Goal: Task Accomplishment & Management: Manage account settings

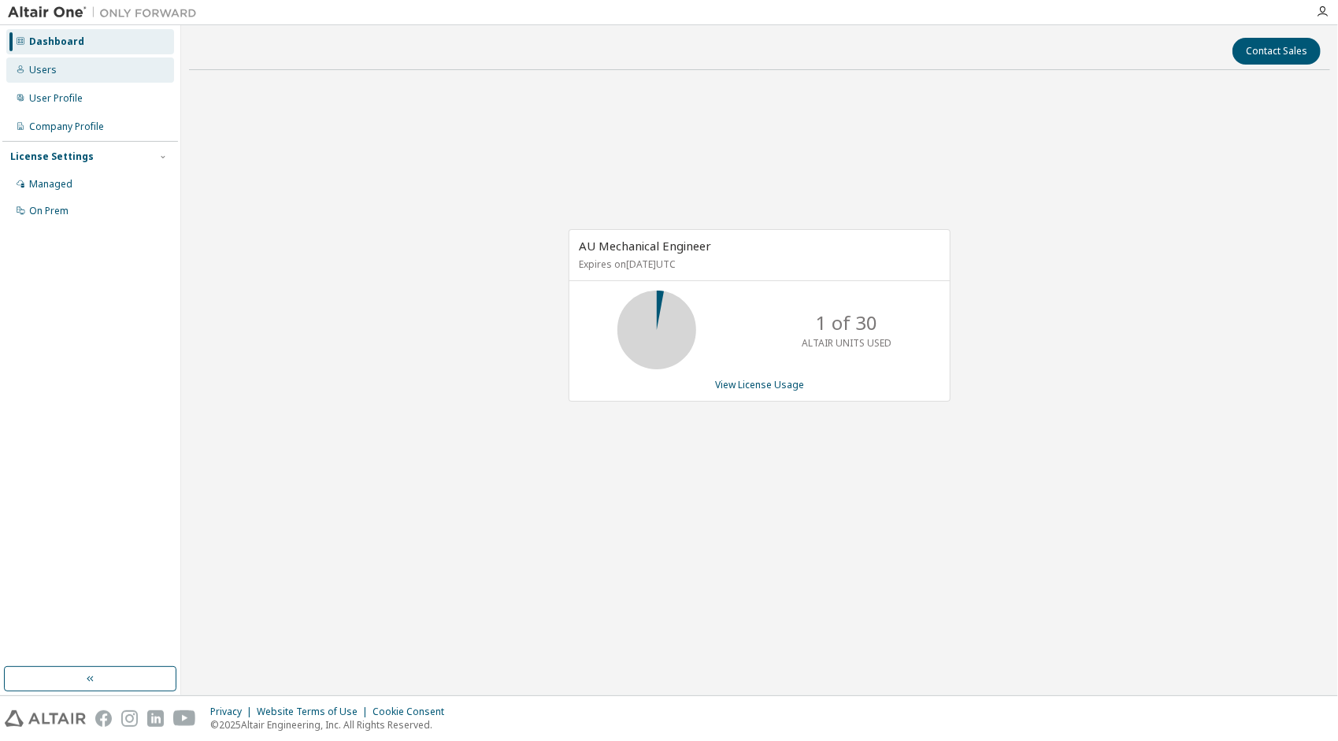
click at [46, 72] on div "Users" at bounding box center [43, 70] width 28 height 13
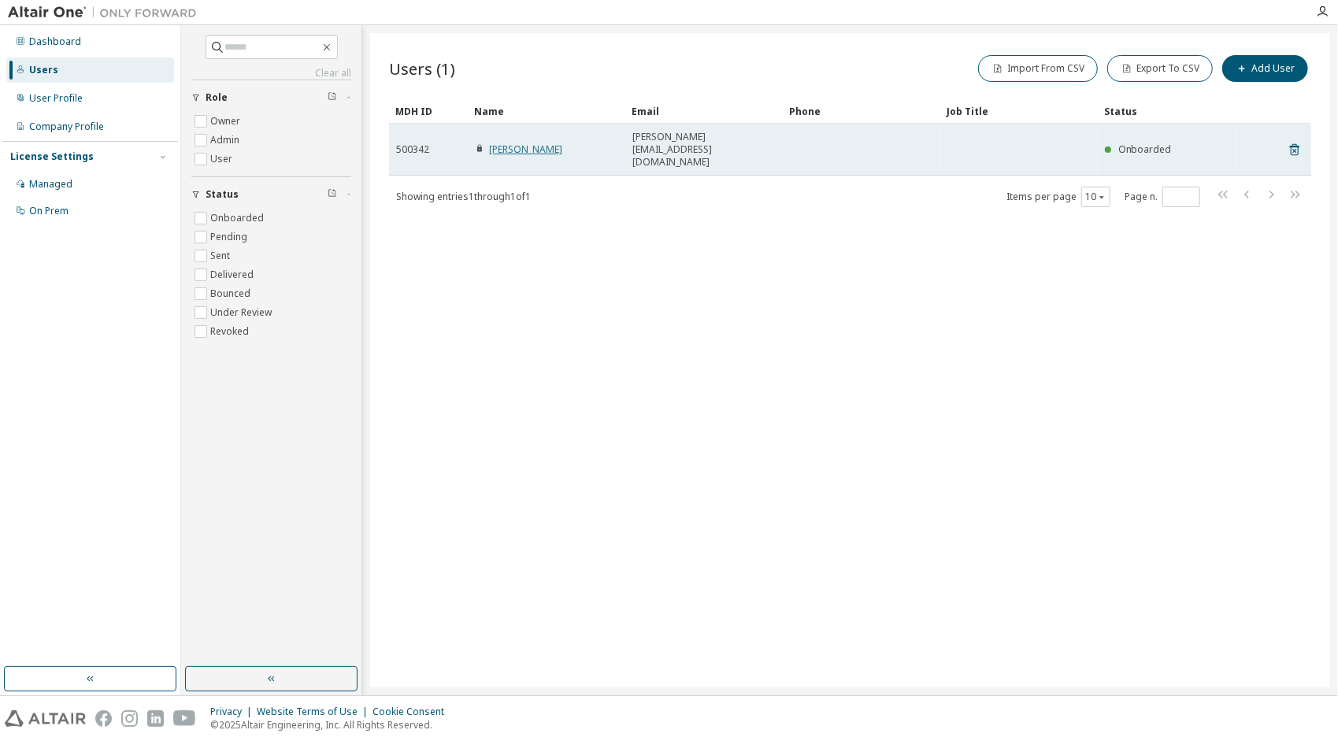
click at [532, 143] on link "[PERSON_NAME]" at bounding box center [525, 149] width 73 height 13
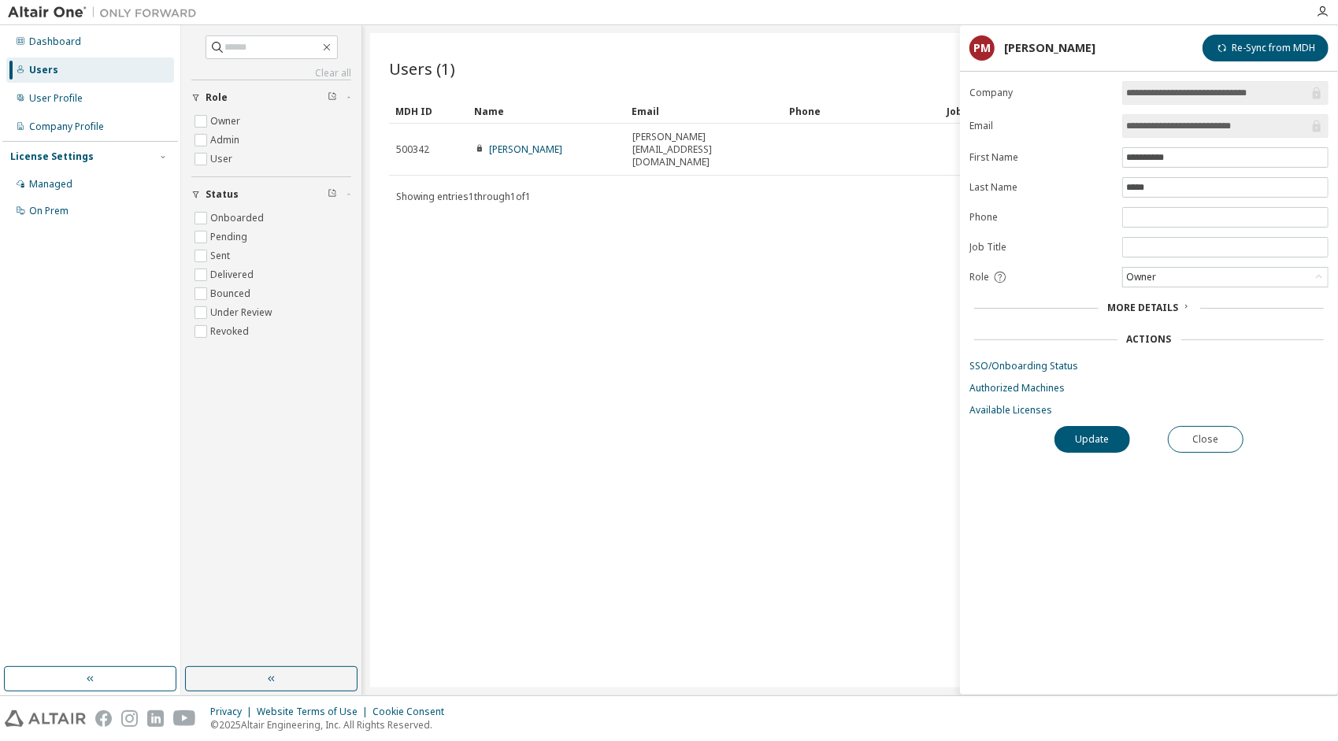
click at [1143, 307] on span "More Details" at bounding box center [1143, 307] width 71 height 13
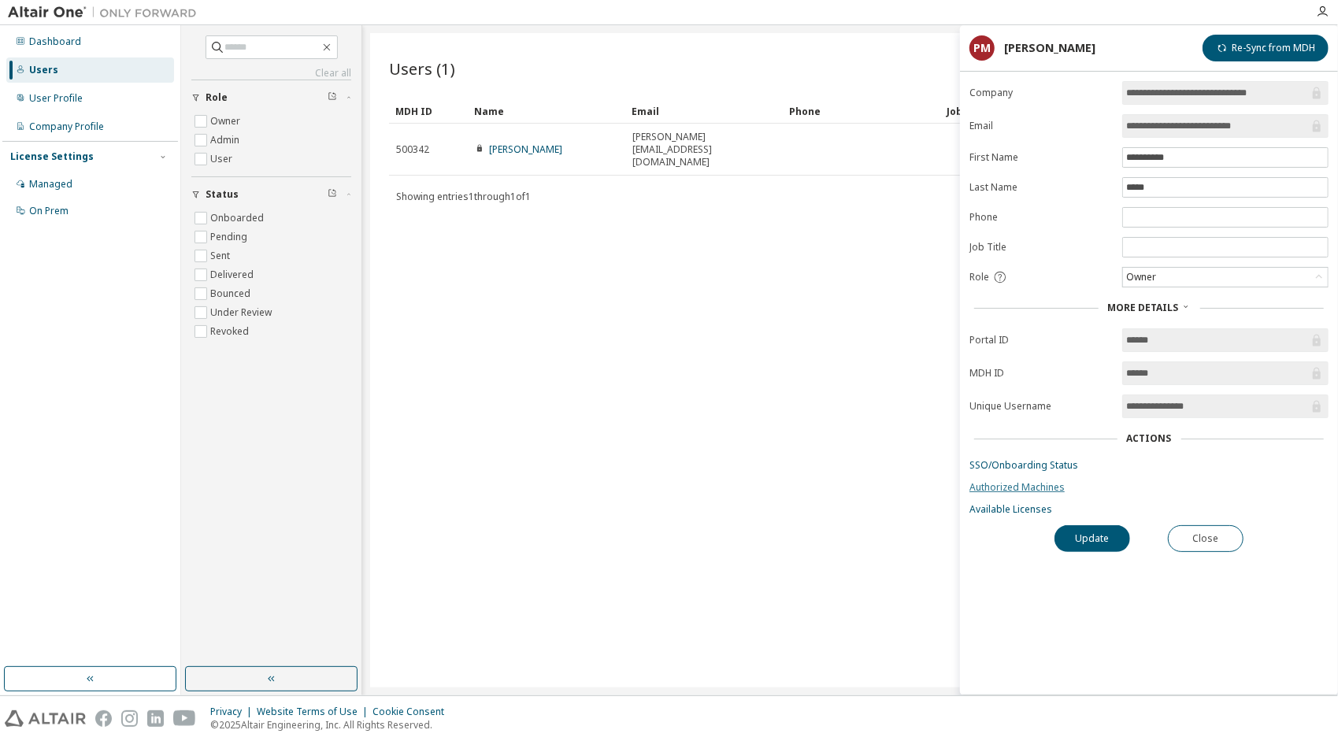
click at [1038, 481] on link "Authorized Machines" at bounding box center [1149, 487] width 359 height 13
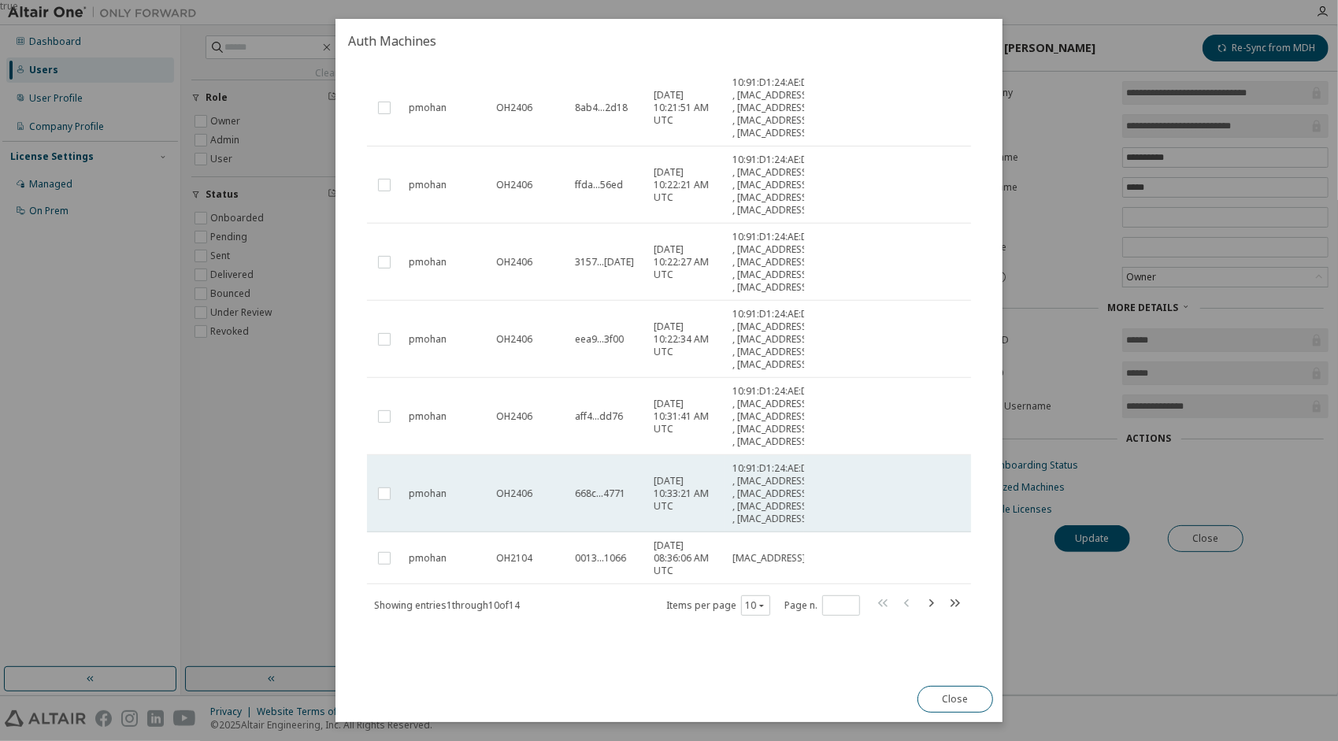
scroll to position [790, 0]
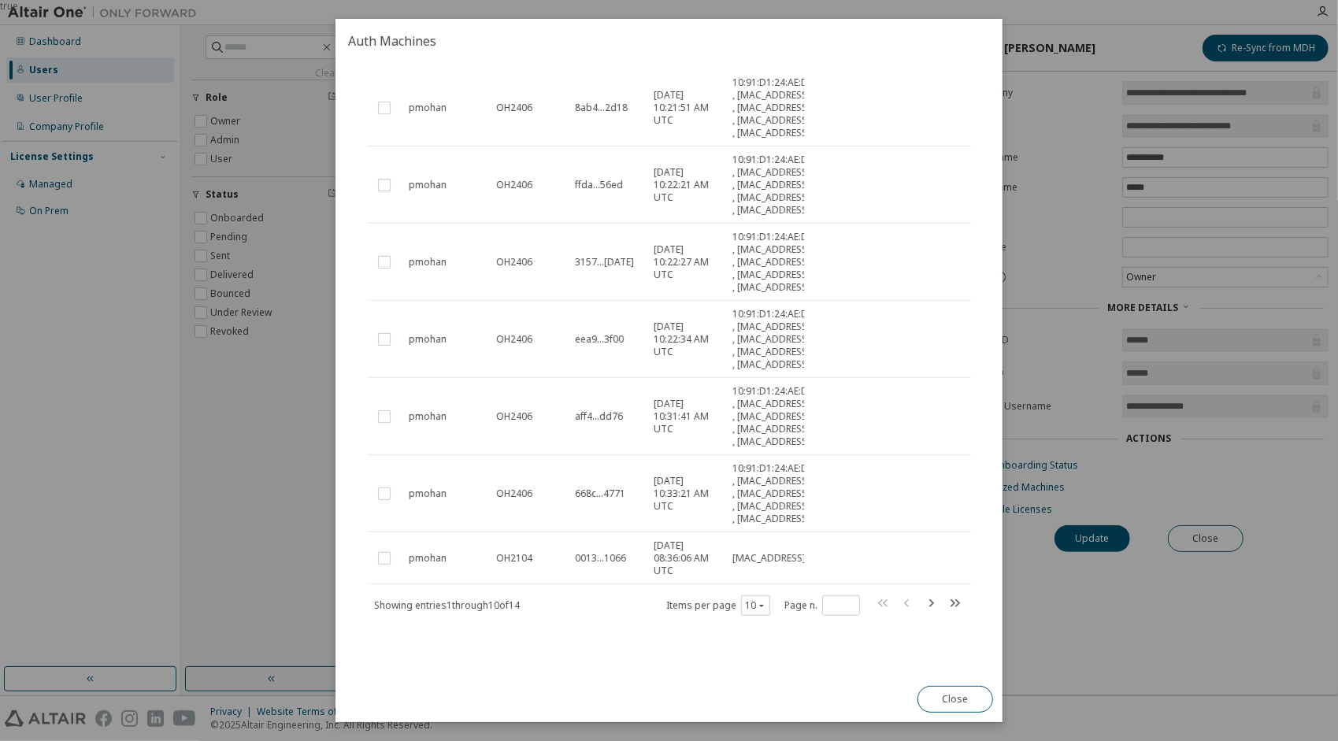
click at [451, 641] on div "Authorized Machines (14) Clear Load Save Save As Field Operator Value Select fi…" at bounding box center [669, 364] width 642 height 585
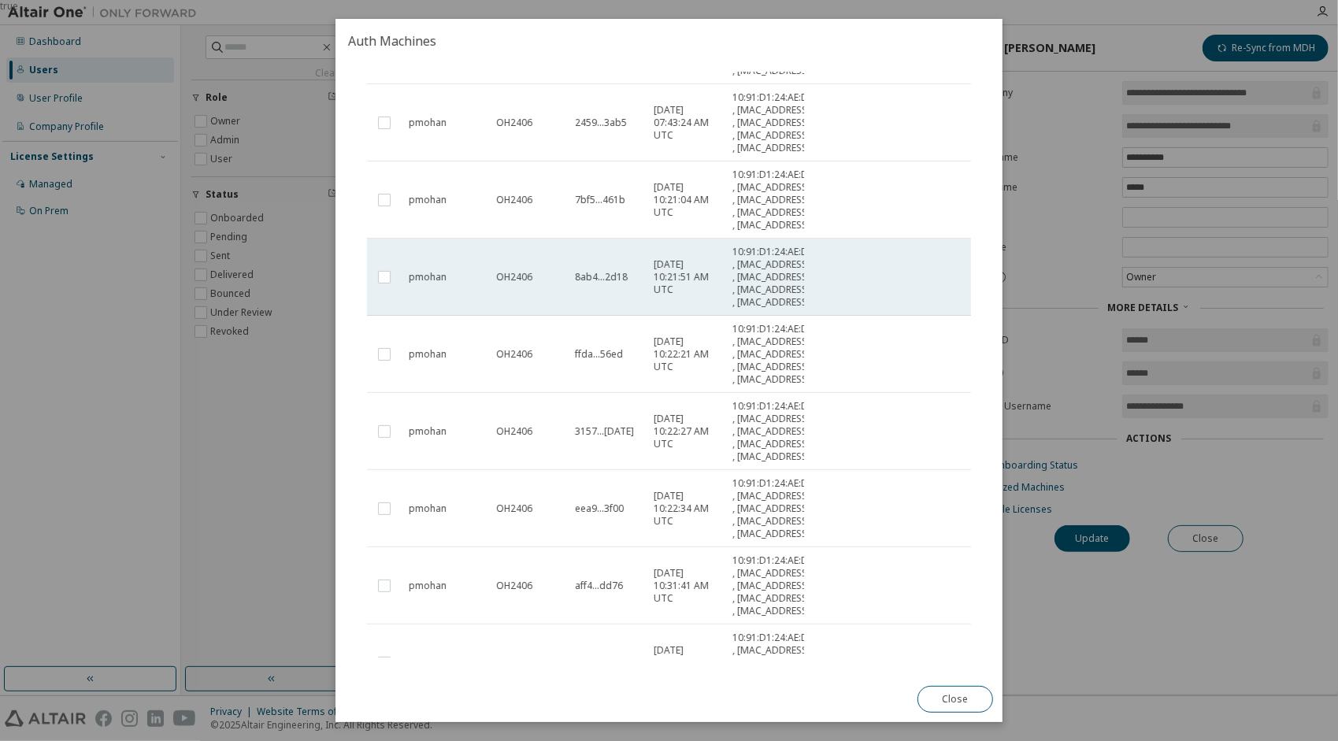
scroll to position [0, 0]
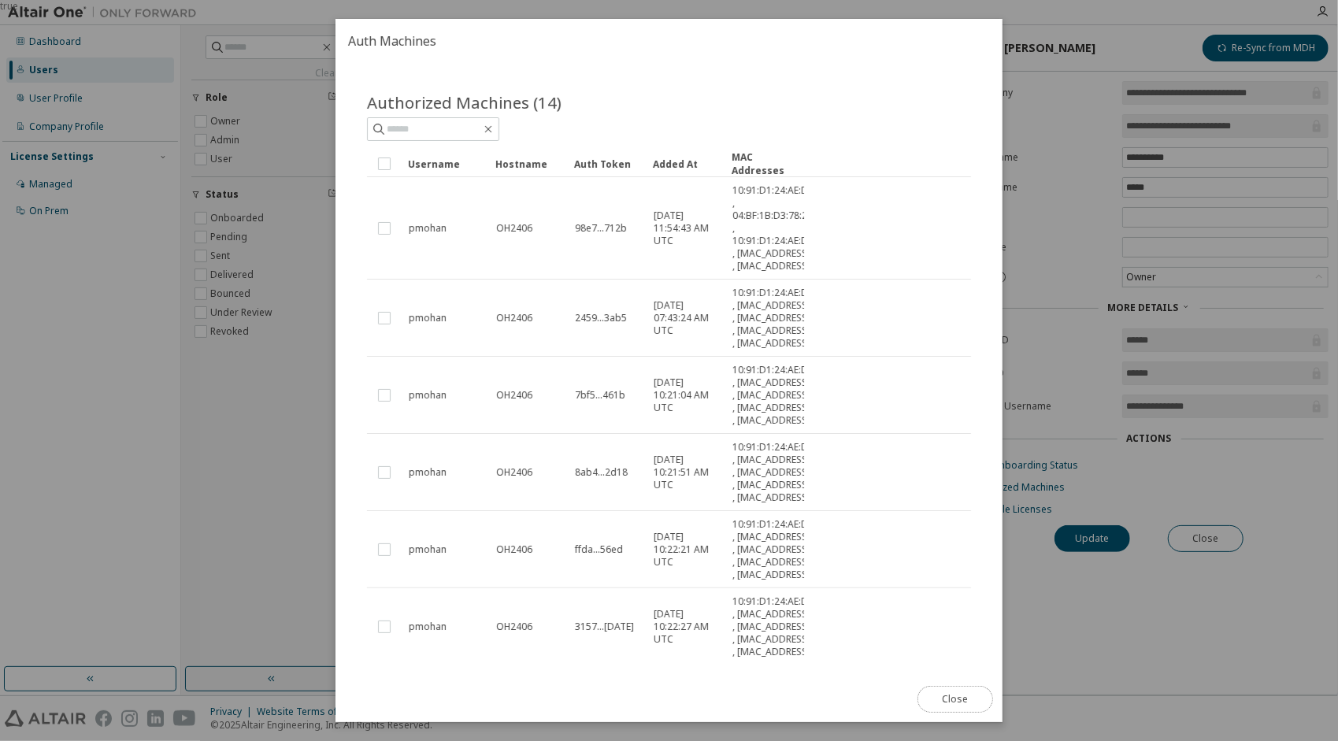
click at [955, 707] on button "Close" at bounding box center [956, 699] width 76 height 27
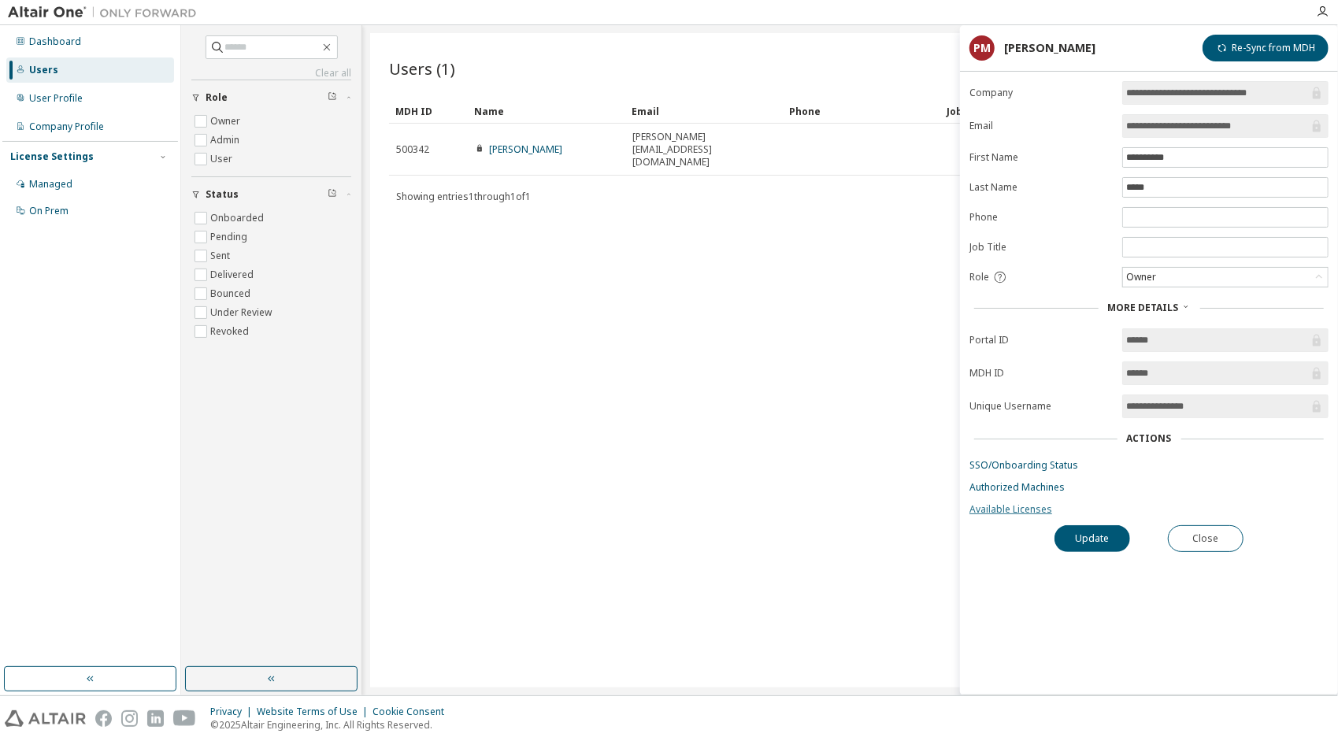
click at [988, 503] on link "Available Licenses" at bounding box center [1149, 509] width 359 height 13
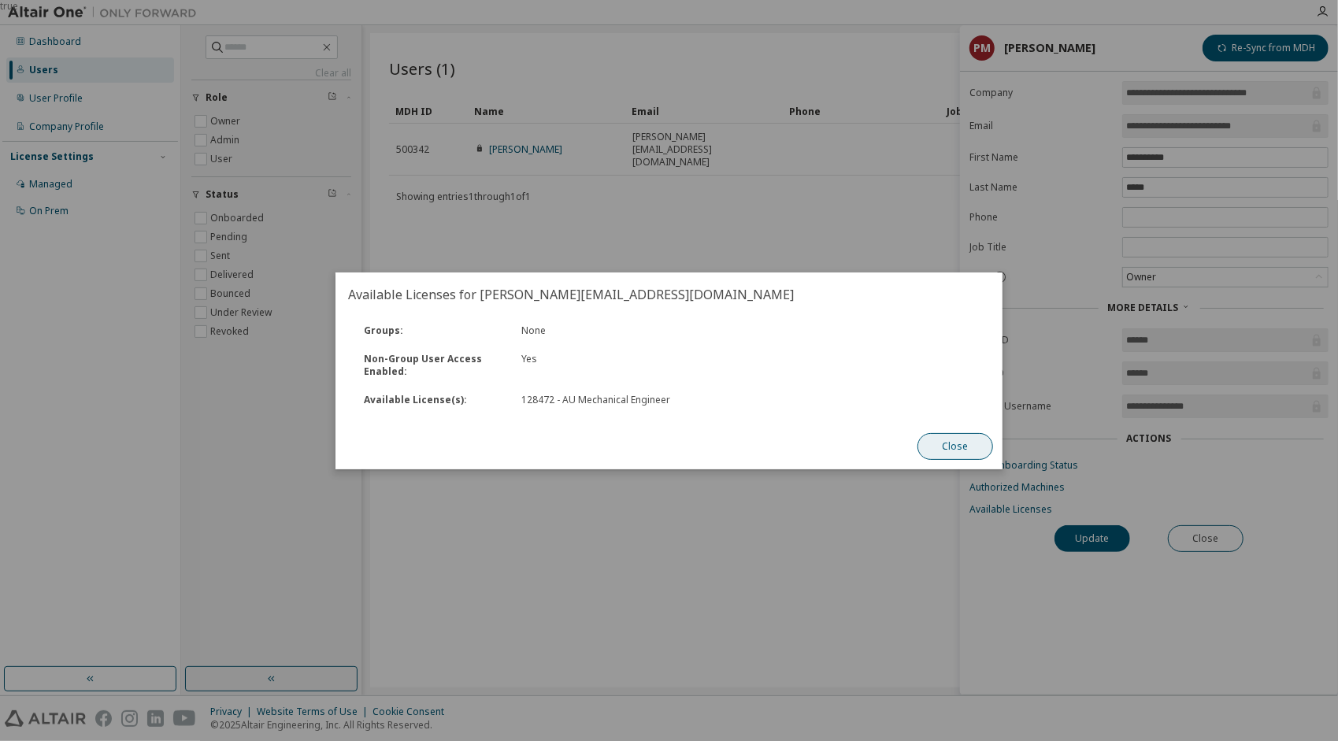
click at [960, 454] on button "Close" at bounding box center [956, 446] width 76 height 27
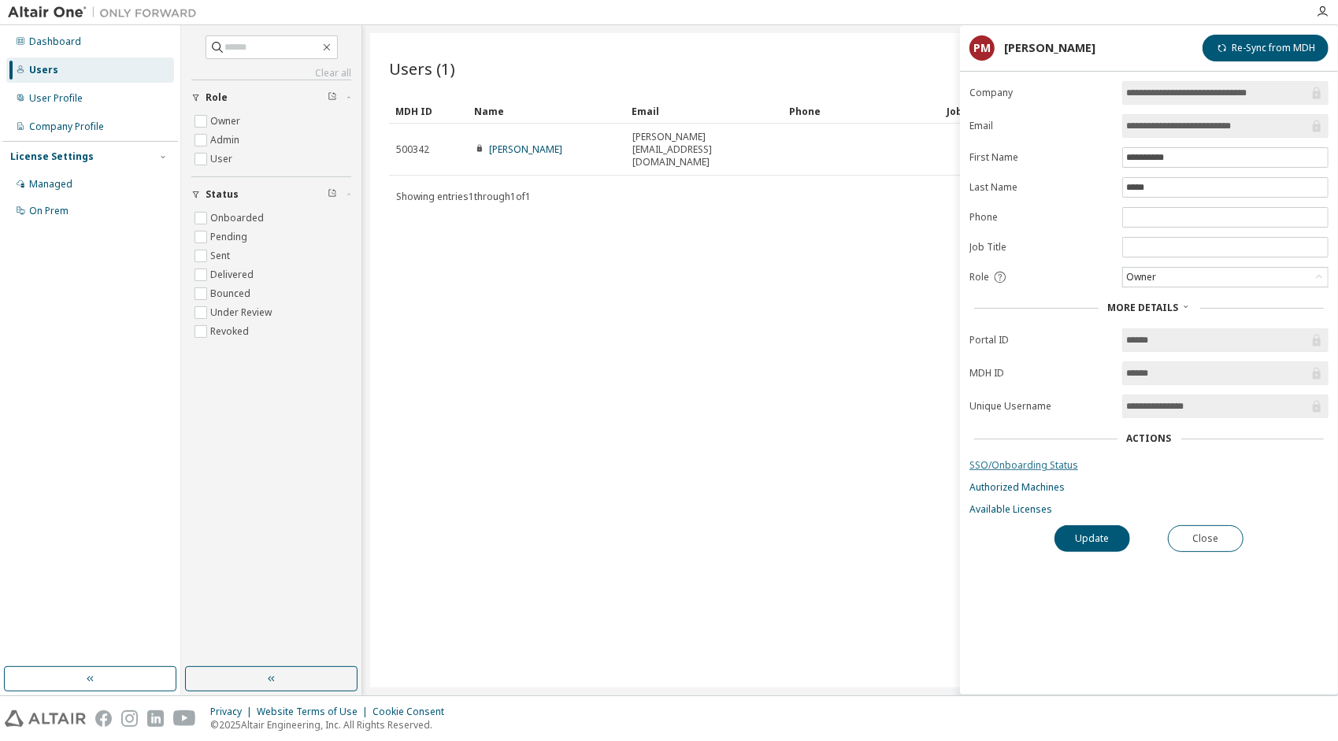
click at [1038, 459] on link "SSO/Onboarding Status" at bounding box center [1149, 465] width 359 height 13
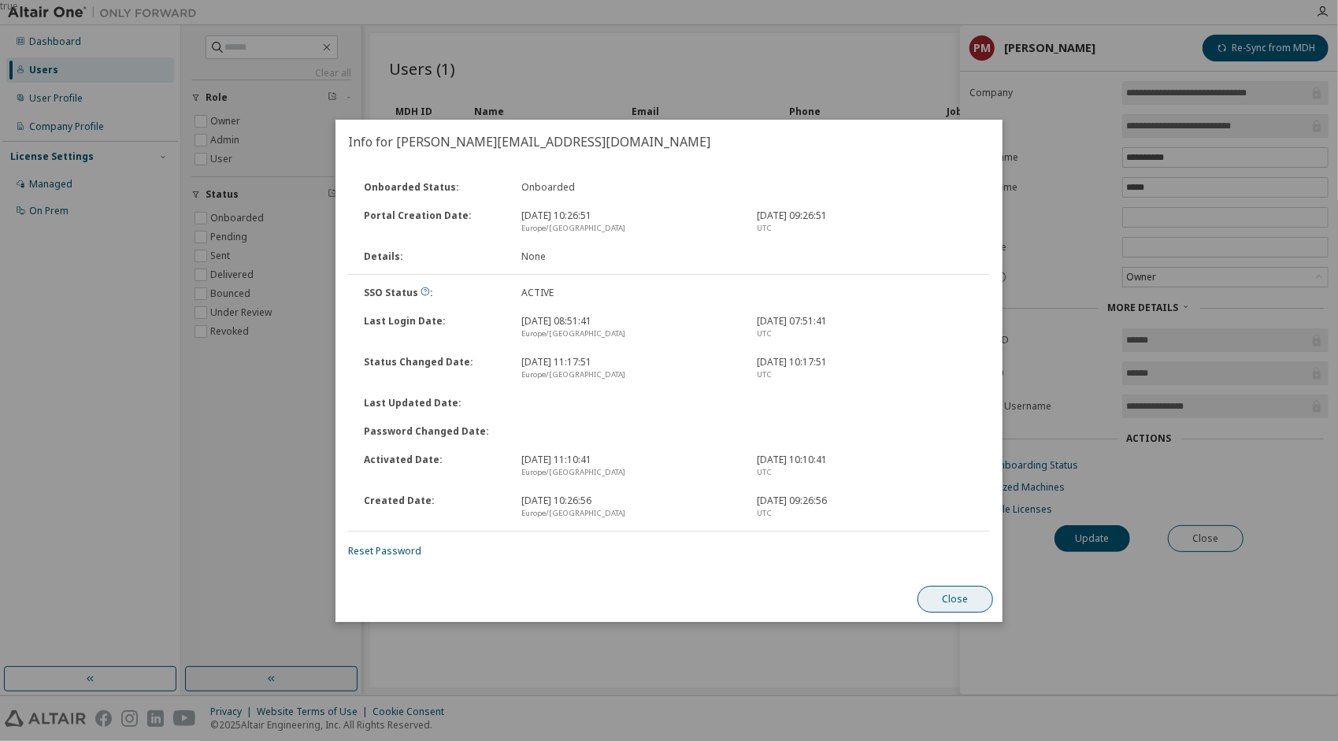
click at [953, 600] on button "Close" at bounding box center [956, 599] width 76 height 27
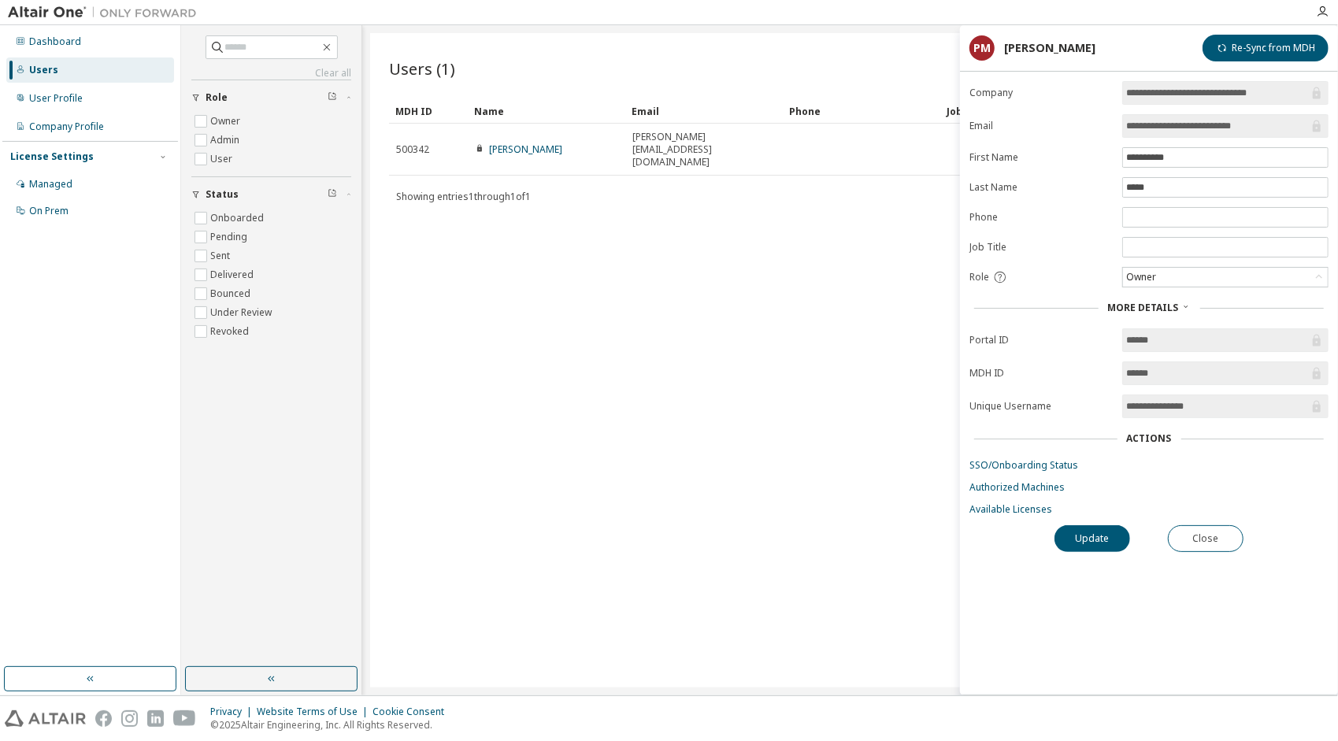
click at [843, 529] on div "Users (1) Import From CSV Export To CSV Add User Clear Load Save Save As Field …" at bounding box center [850, 360] width 960 height 655
click at [83, 46] on div "Dashboard" at bounding box center [90, 41] width 168 height 25
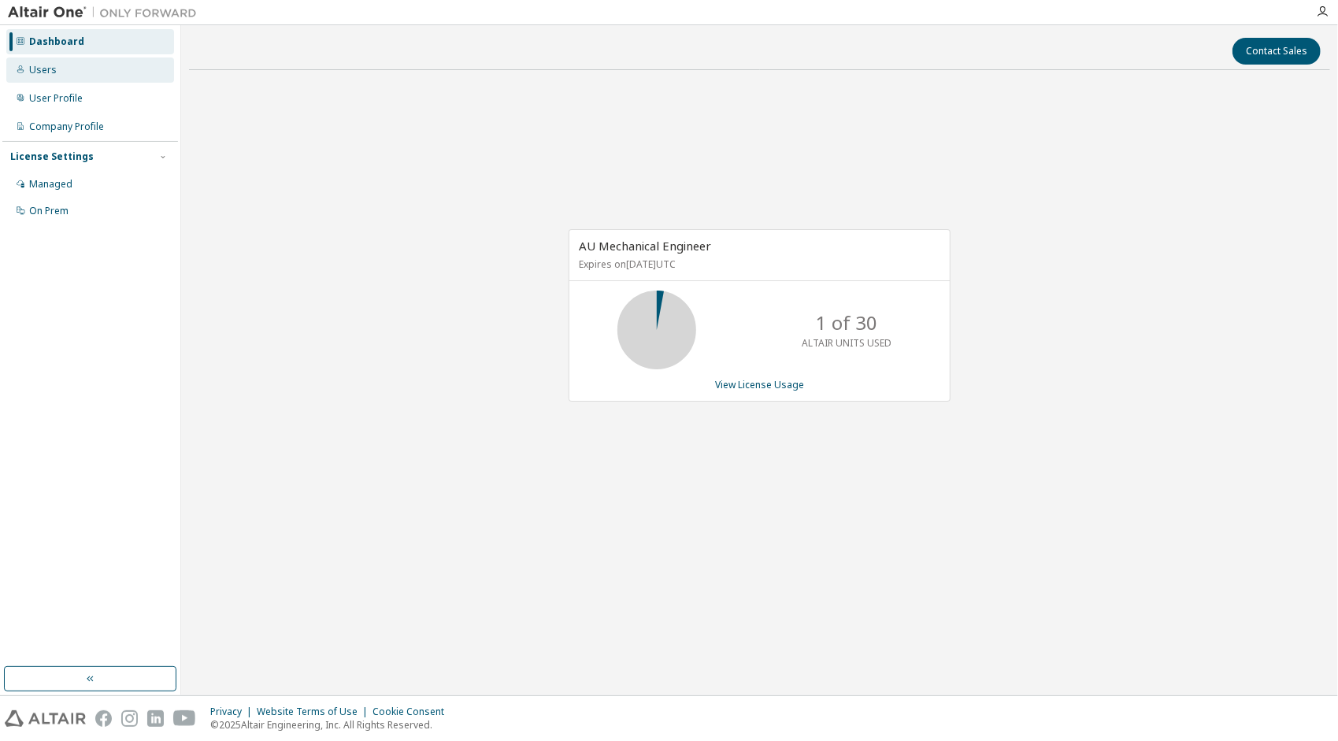
click at [33, 66] on div "Users" at bounding box center [43, 70] width 28 height 13
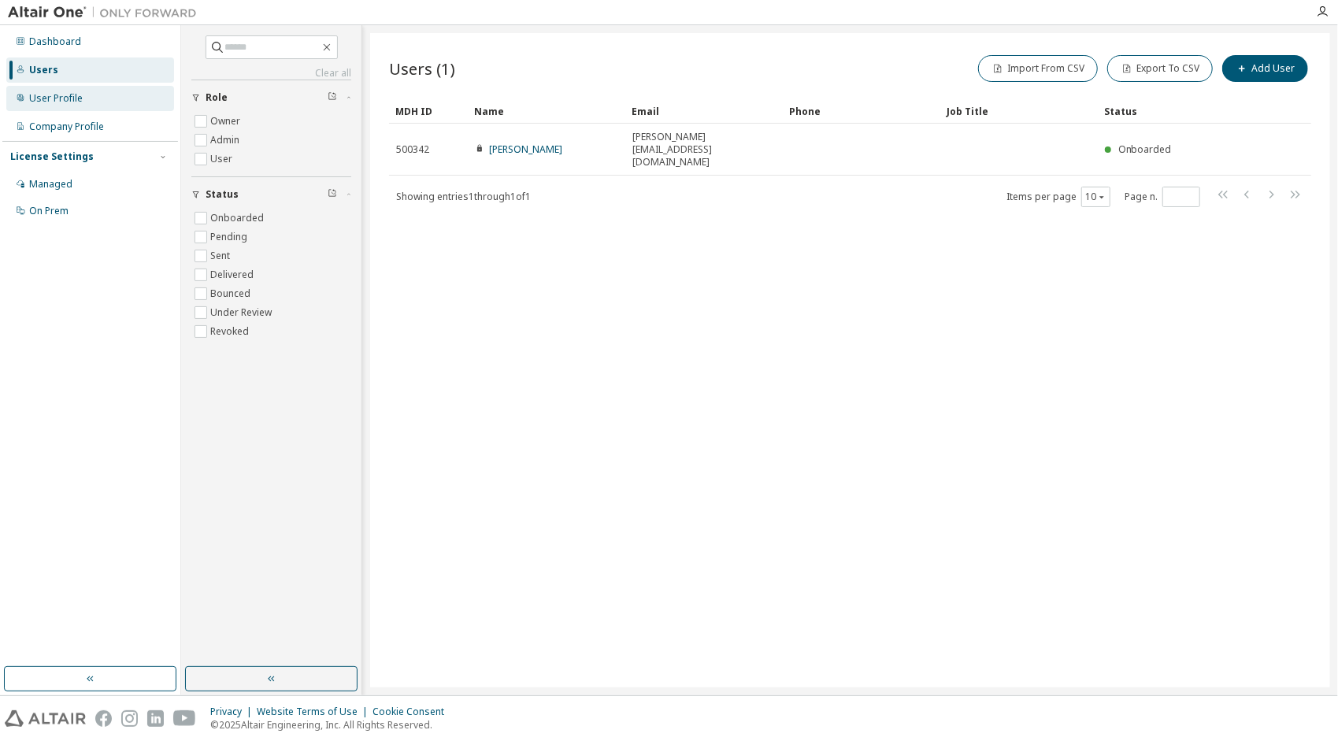
click at [71, 103] on div "User Profile" at bounding box center [56, 98] width 54 height 13
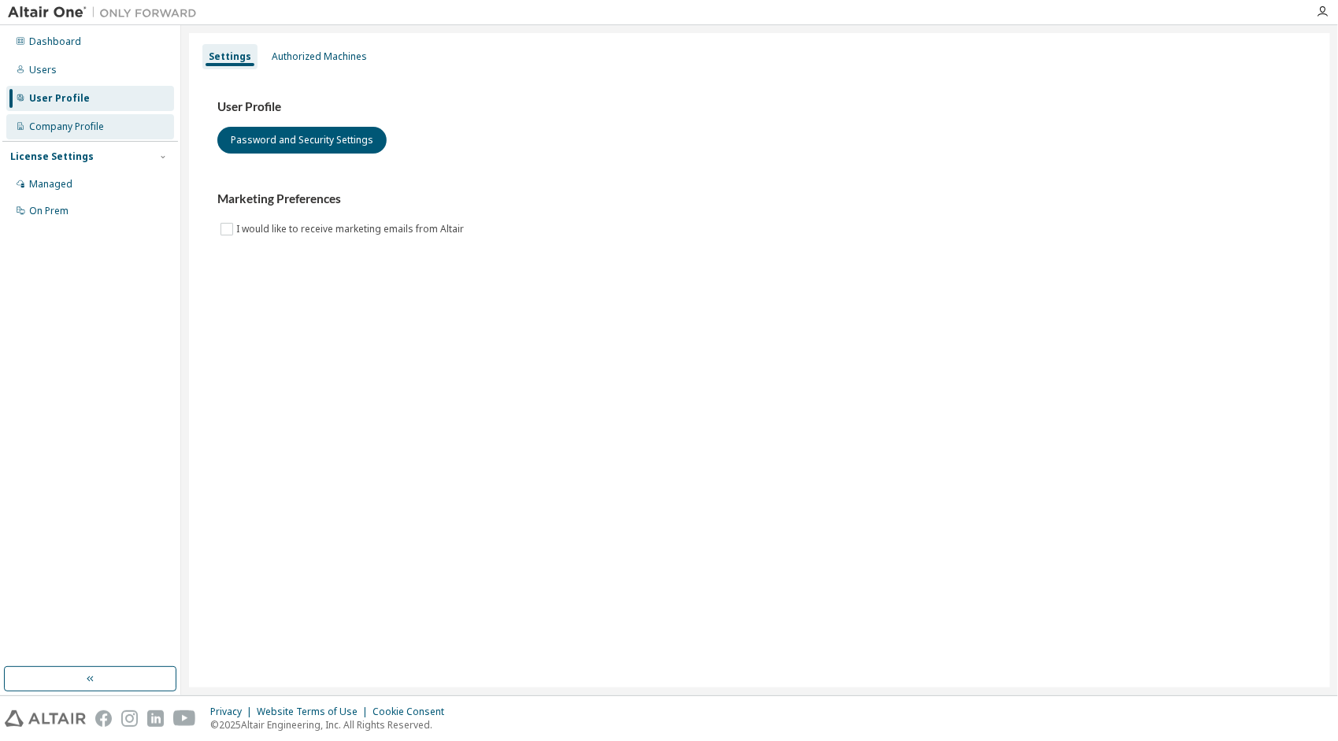
click at [71, 121] on div "Company Profile" at bounding box center [66, 127] width 75 height 13
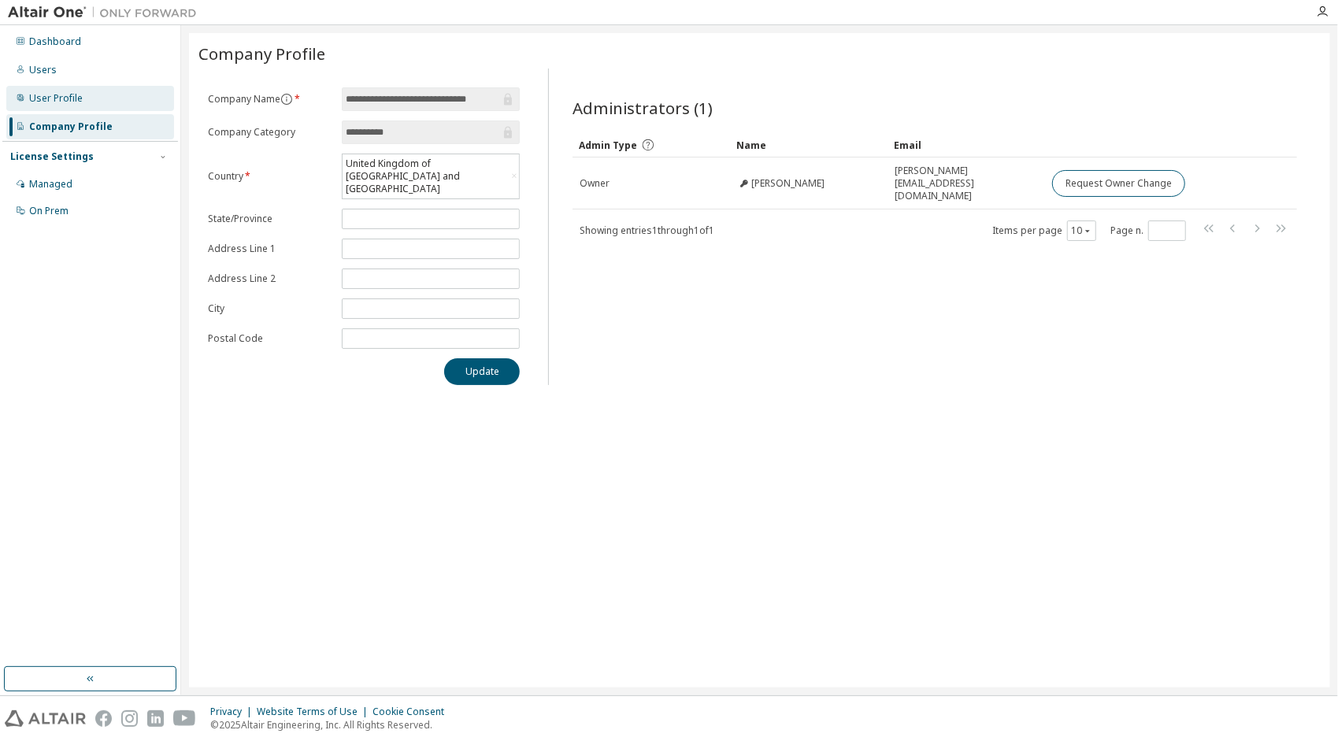
click at [71, 110] on div "User Profile" at bounding box center [90, 98] width 168 height 25
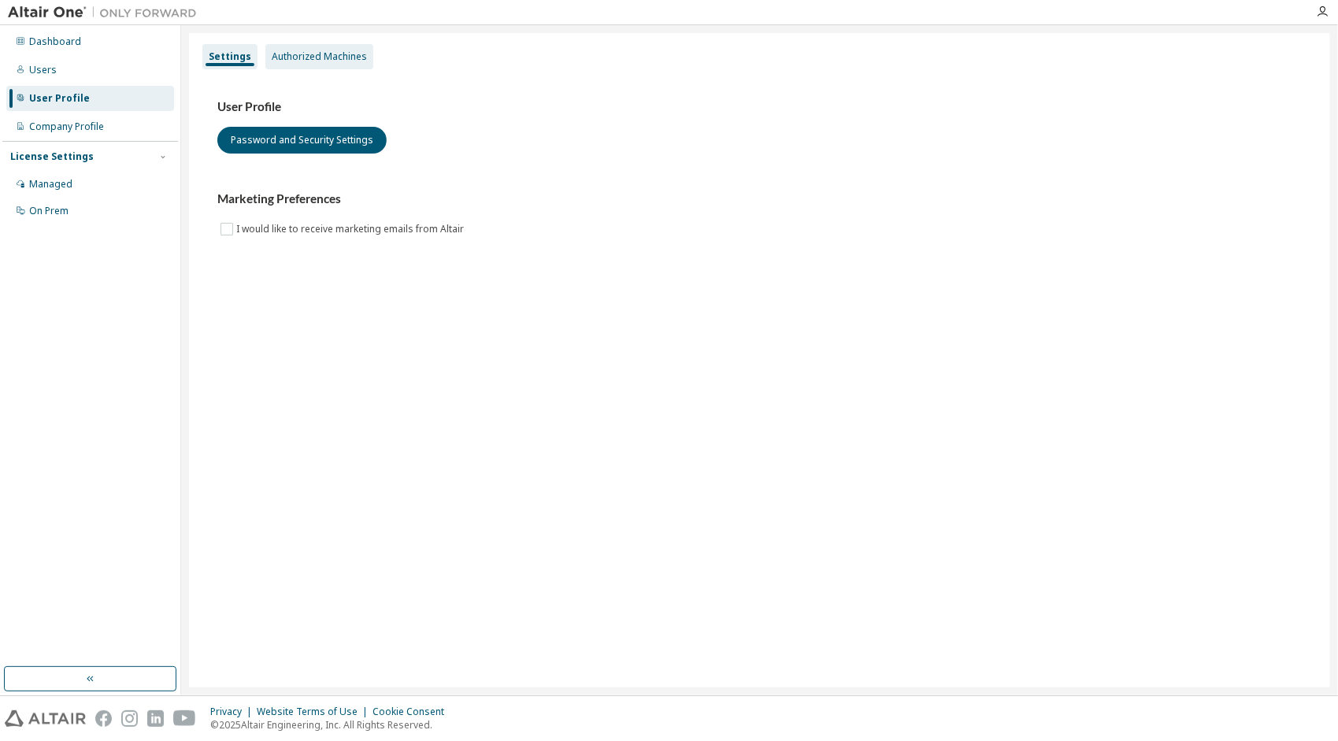
click at [288, 47] on div "Authorized Machines" at bounding box center [319, 56] width 108 height 25
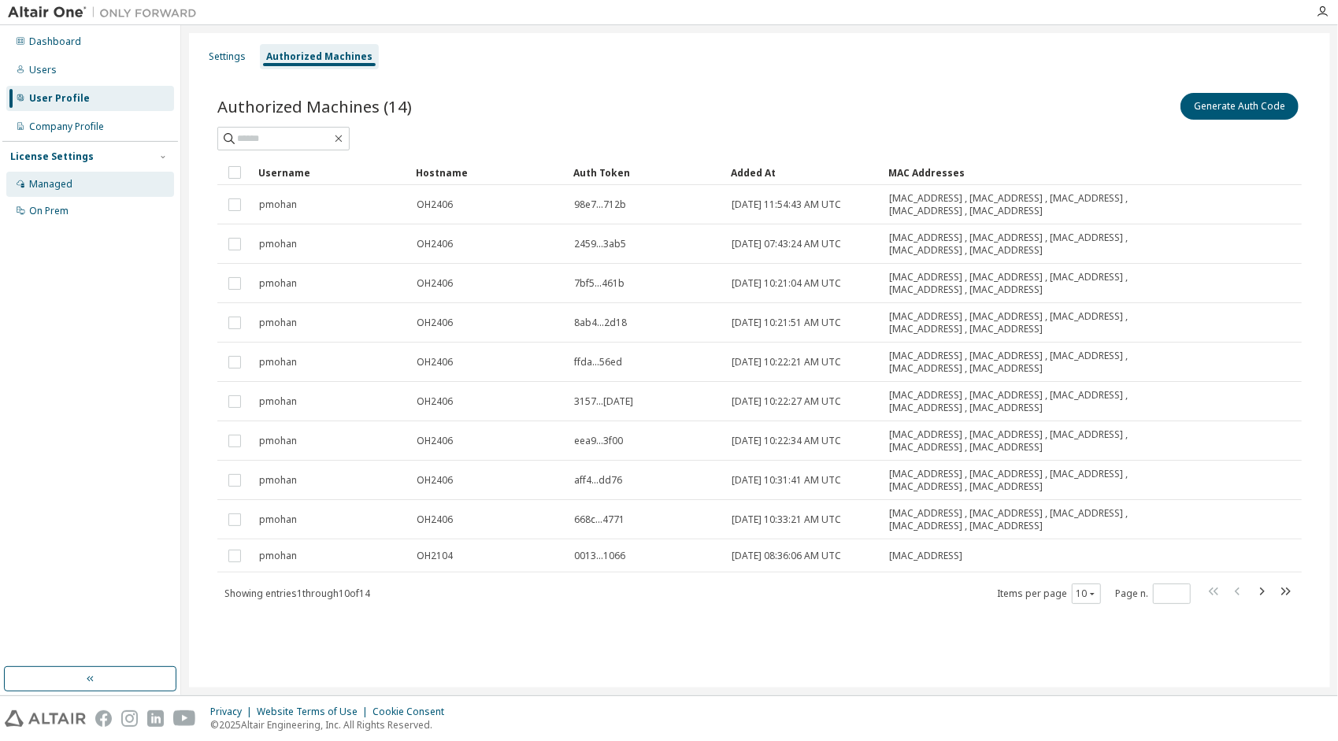
click at [117, 179] on div "Managed" at bounding box center [90, 184] width 168 height 25
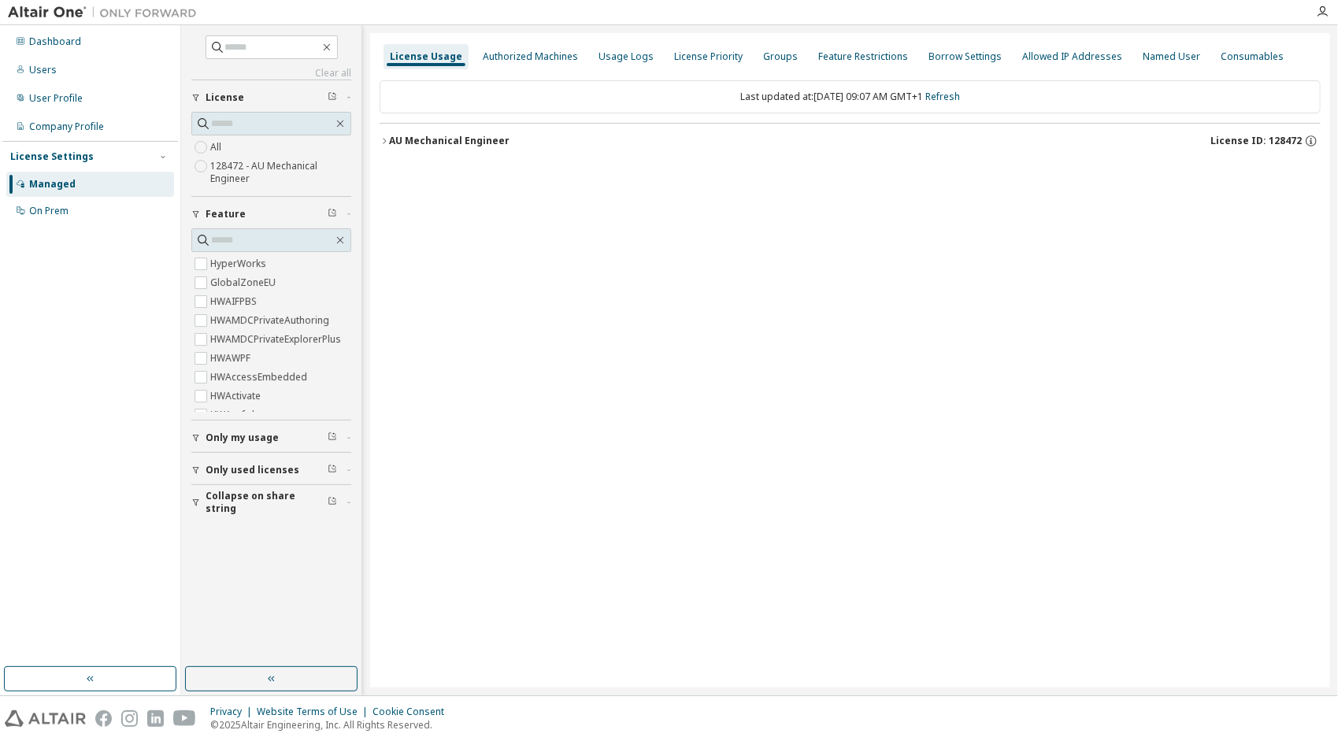
click at [432, 151] on button "AU Mechanical Engineer License ID: 128472" at bounding box center [850, 141] width 941 height 35
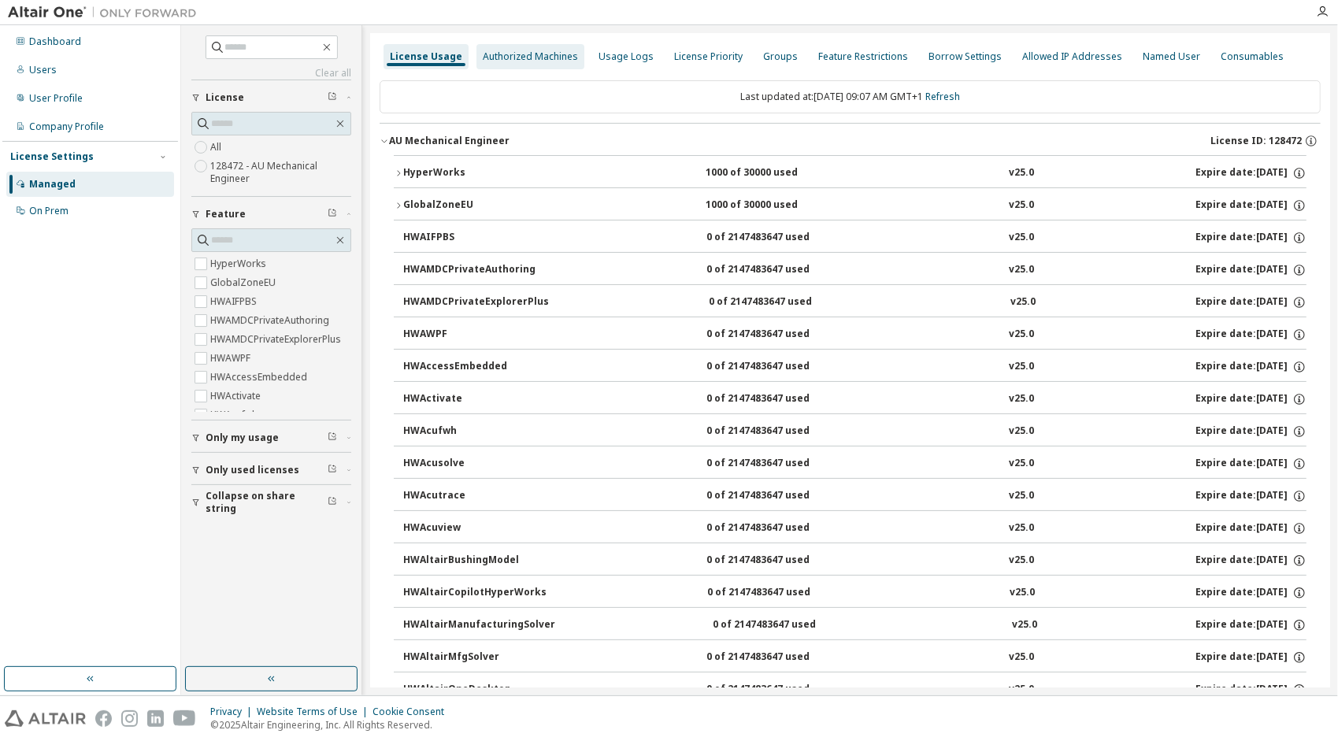
click at [536, 57] on div "Authorized Machines" at bounding box center [530, 56] width 95 height 13
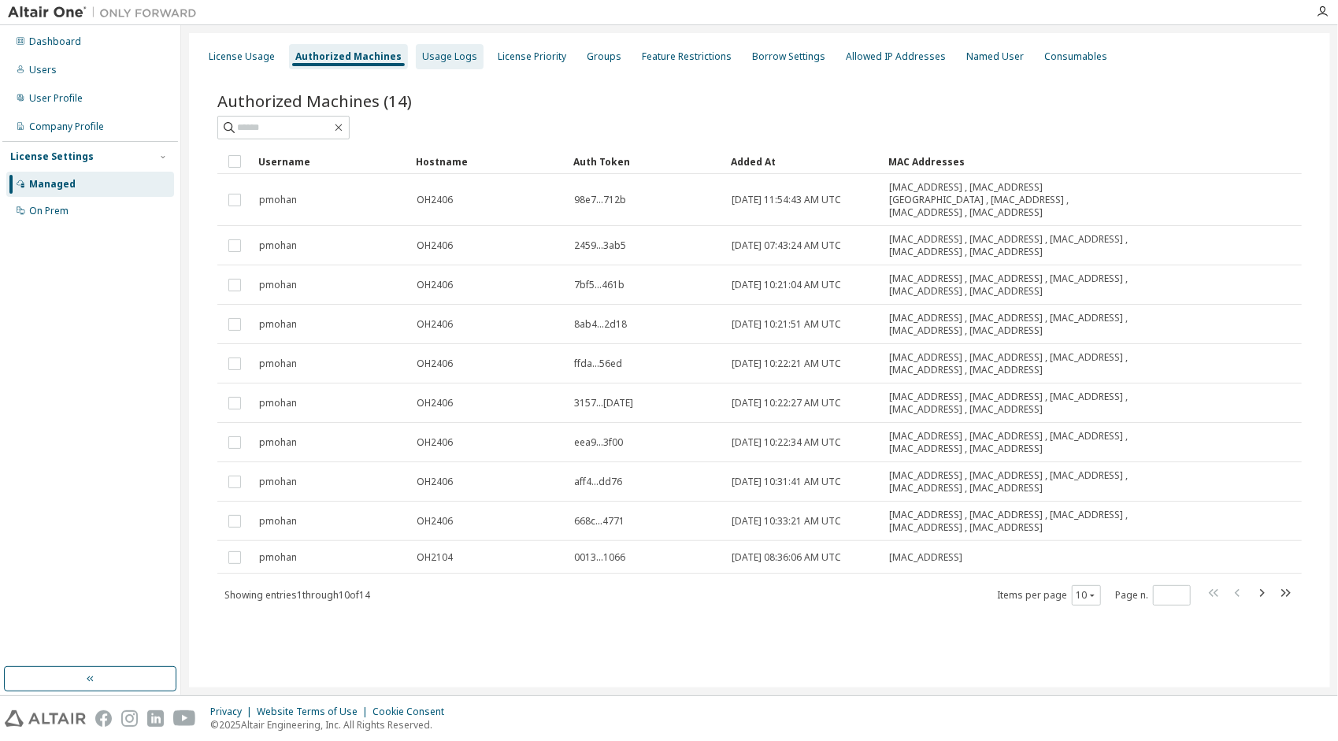
click at [449, 54] on div "Usage Logs" at bounding box center [449, 56] width 55 height 13
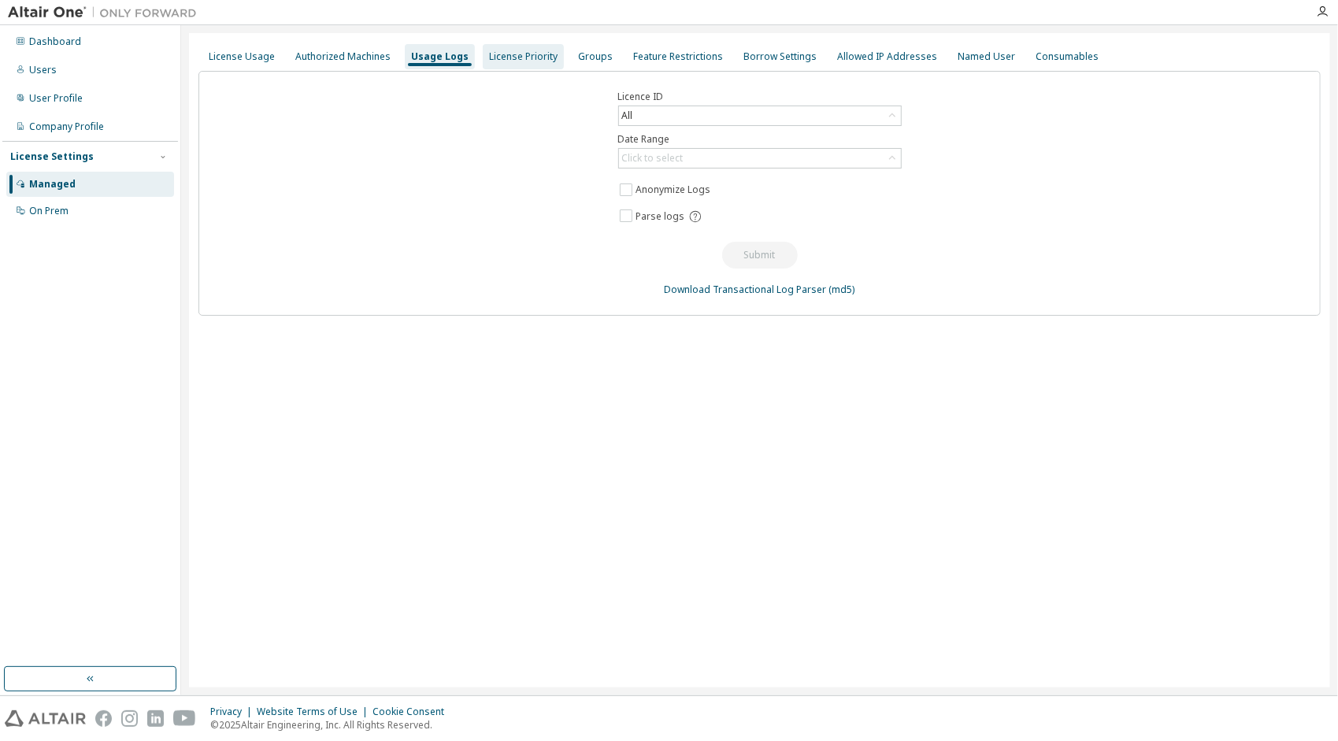
click at [507, 58] on div "License Priority" at bounding box center [523, 56] width 69 height 13
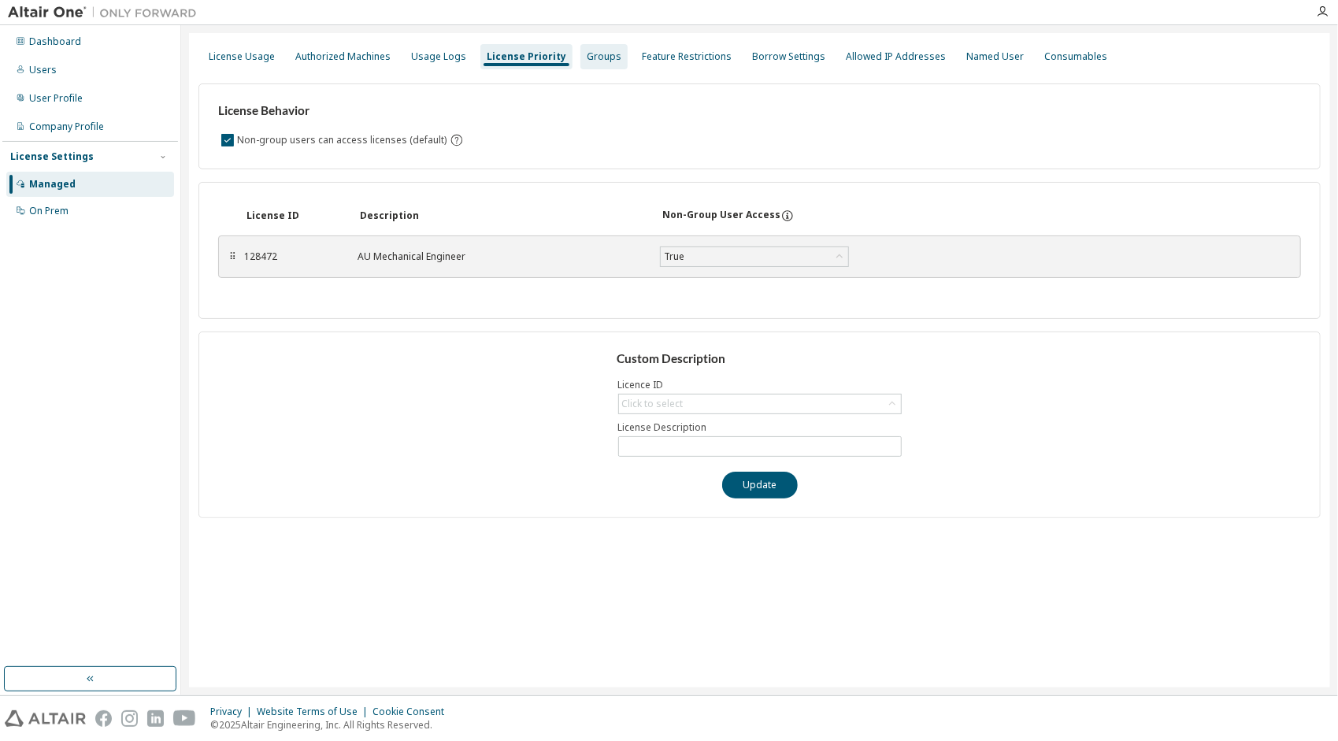
click at [592, 54] on div "Groups" at bounding box center [604, 56] width 35 height 13
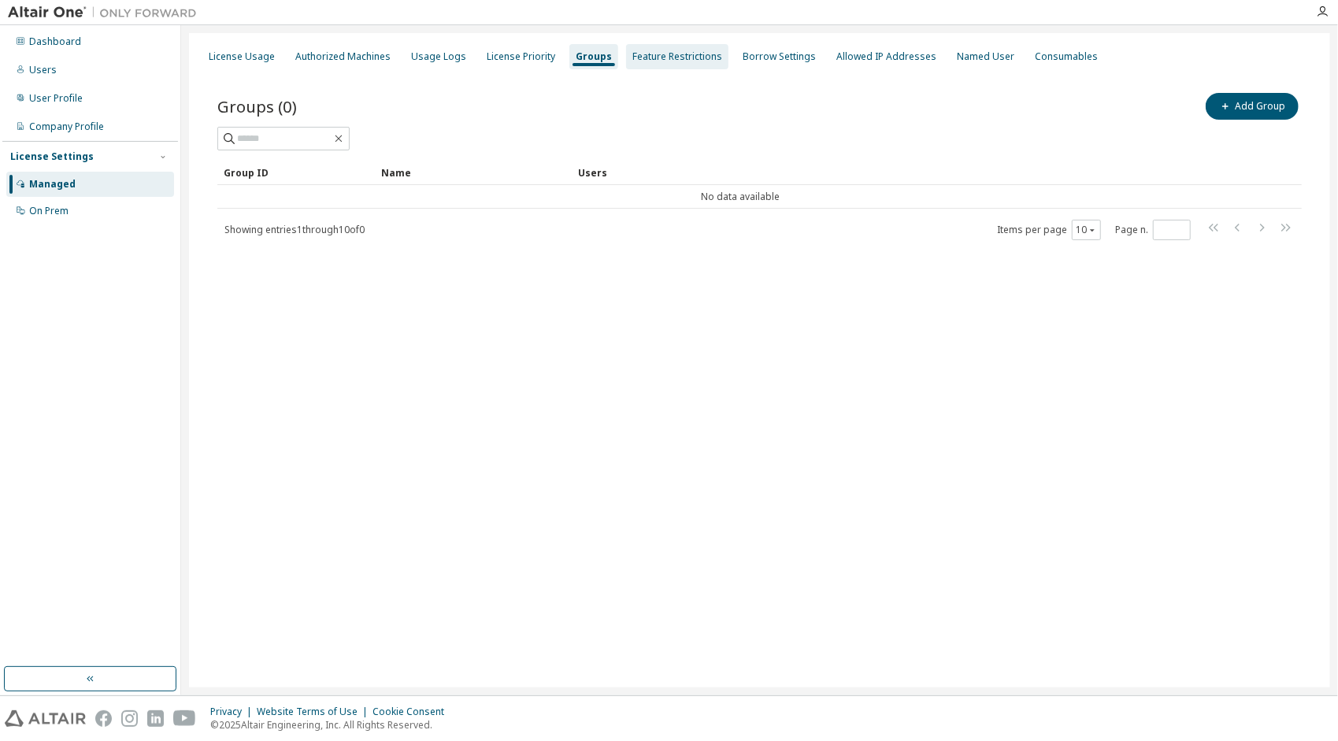
click at [646, 58] on div "Feature Restrictions" at bounding box center [677, 56] width 90 height 13
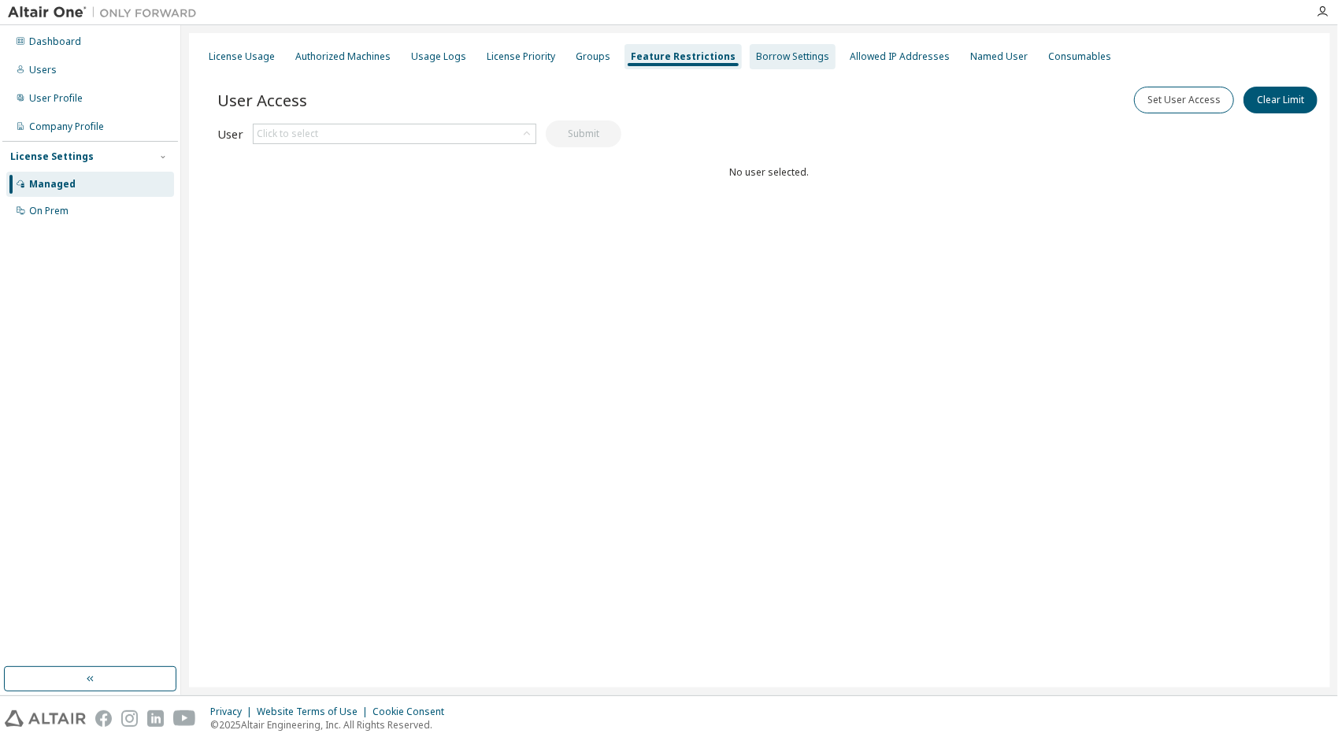
click at [775, 58] on div "Borrow Settings" at bounding box center [792, 56] width 73 height 13
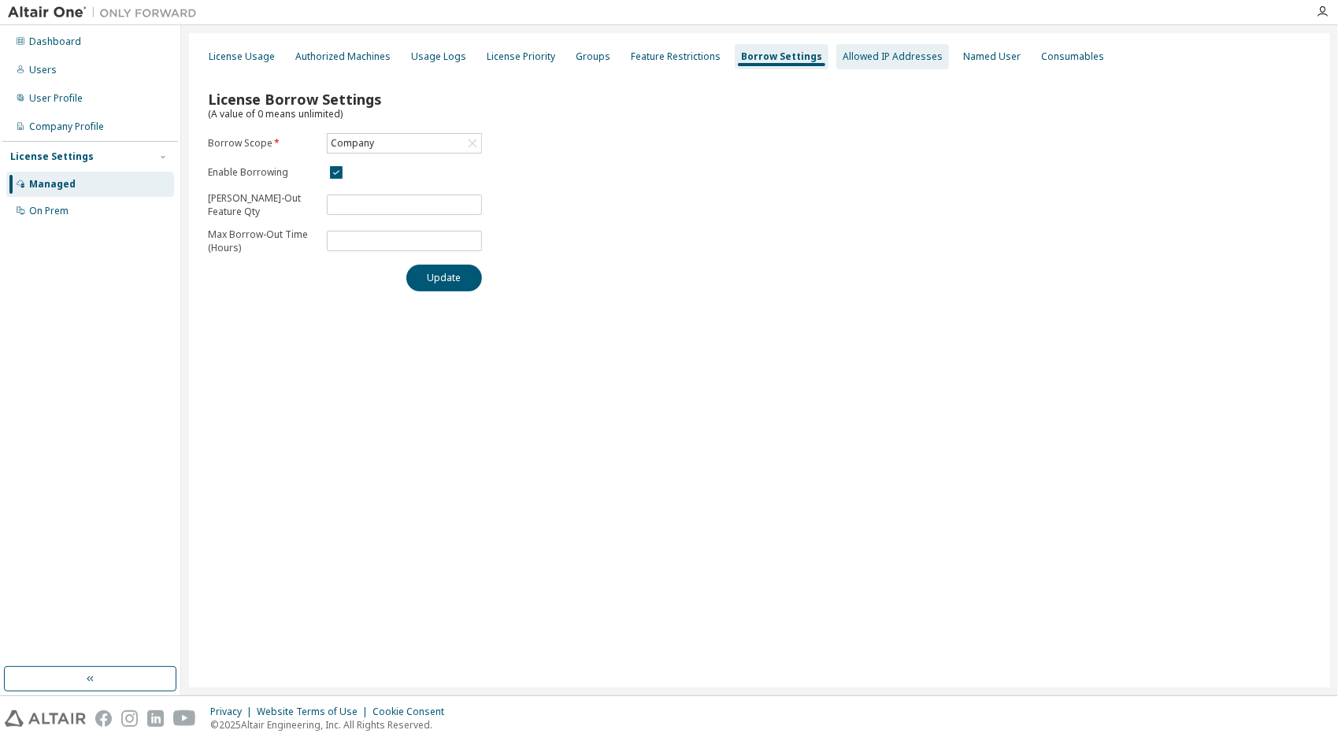
click at [889, 62] on div "Allowed IP Addresses" at bounding box center [893, 56] width 100 height 13
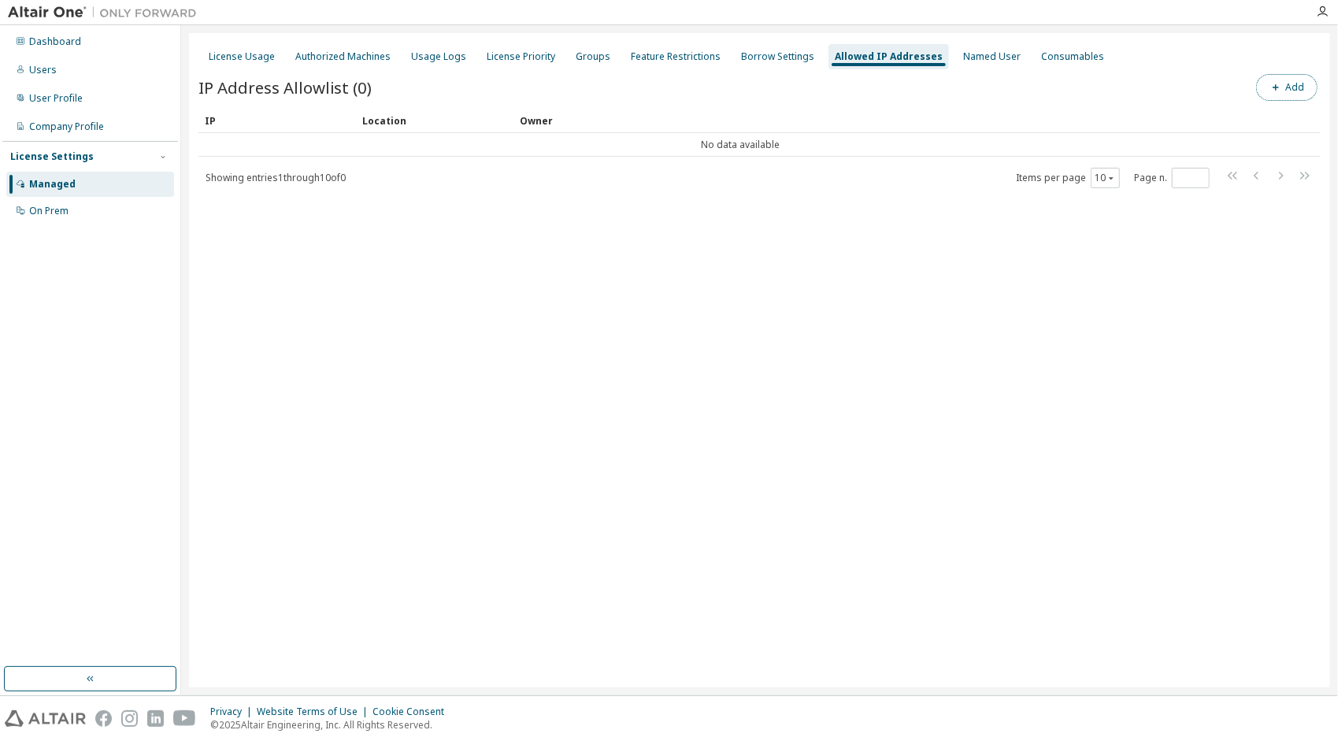
click at [1260, 88] on button "Add" at bounding box center [1286, 87] width 61 height 27
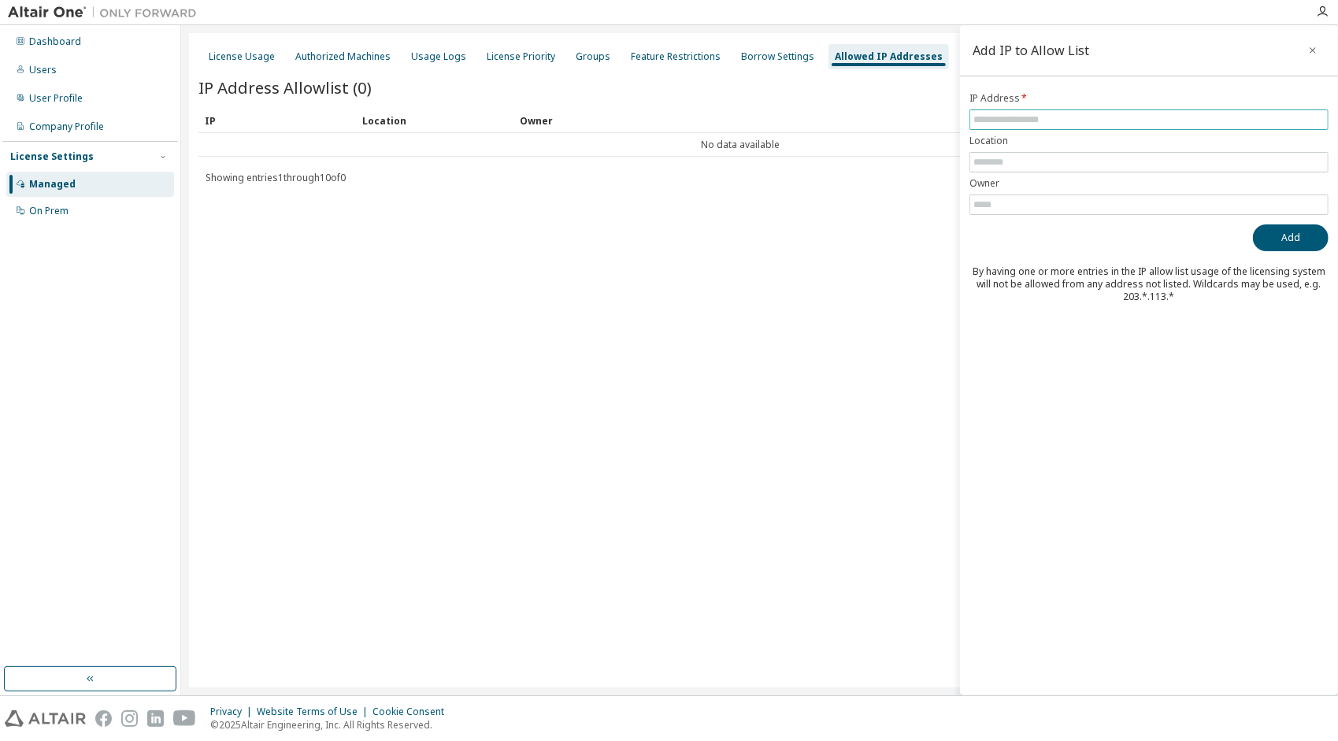
click at [1089, 114] on input "text" at bounding box center [1149, 119] width 351 height 13
paste input "**********"
click at [1123, 159] on input "text" at bounding box center [1149, 162] width 351 height 13
click at [1287, 238] on button "Add" at bounding box center [1291, 237] width 76 height 27
click at [1303, 698] on icon "button" at bounding box center [1304, 697] width 9 height 9
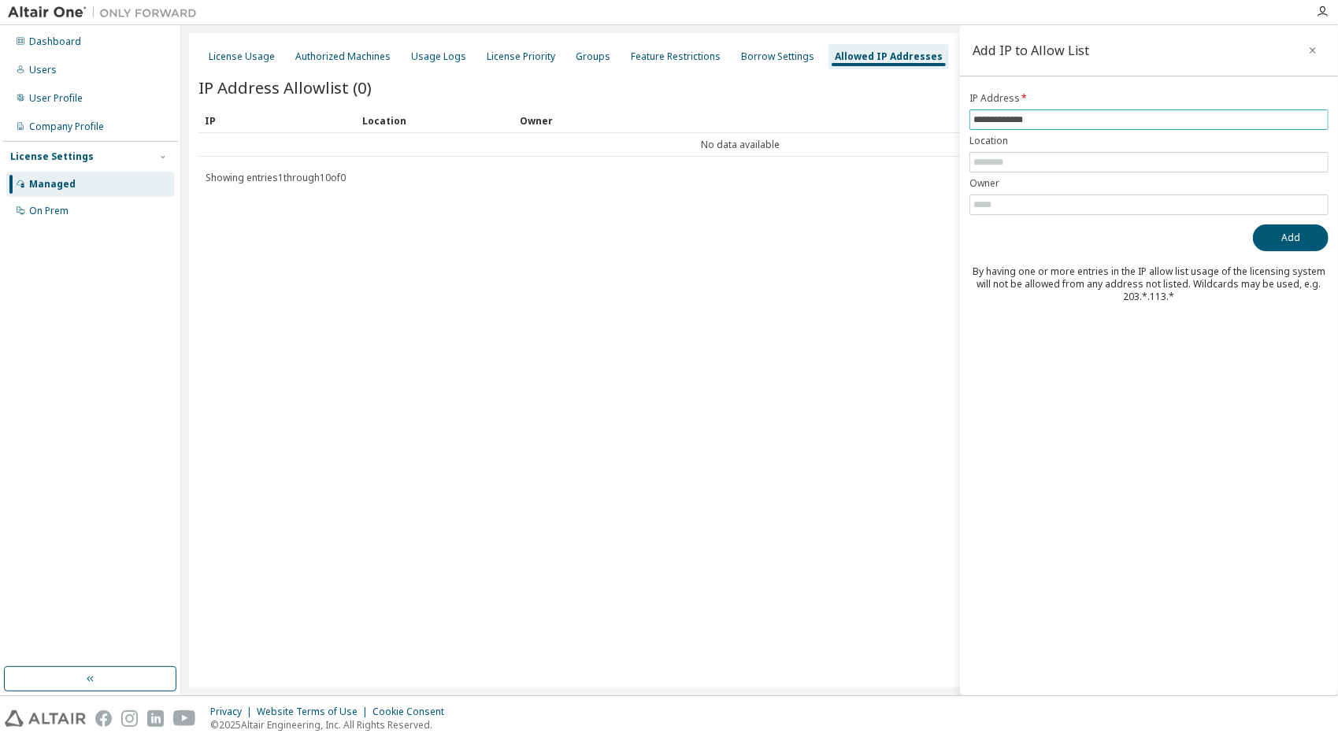
click at [1123, 113] on input "**********" at bounding box center [1149, 119] width 351 height 13
click at [1122, 113] on input "**********" at bounding box center [1149, 119] width 351 height 13
paste input "****"
type input "**********"
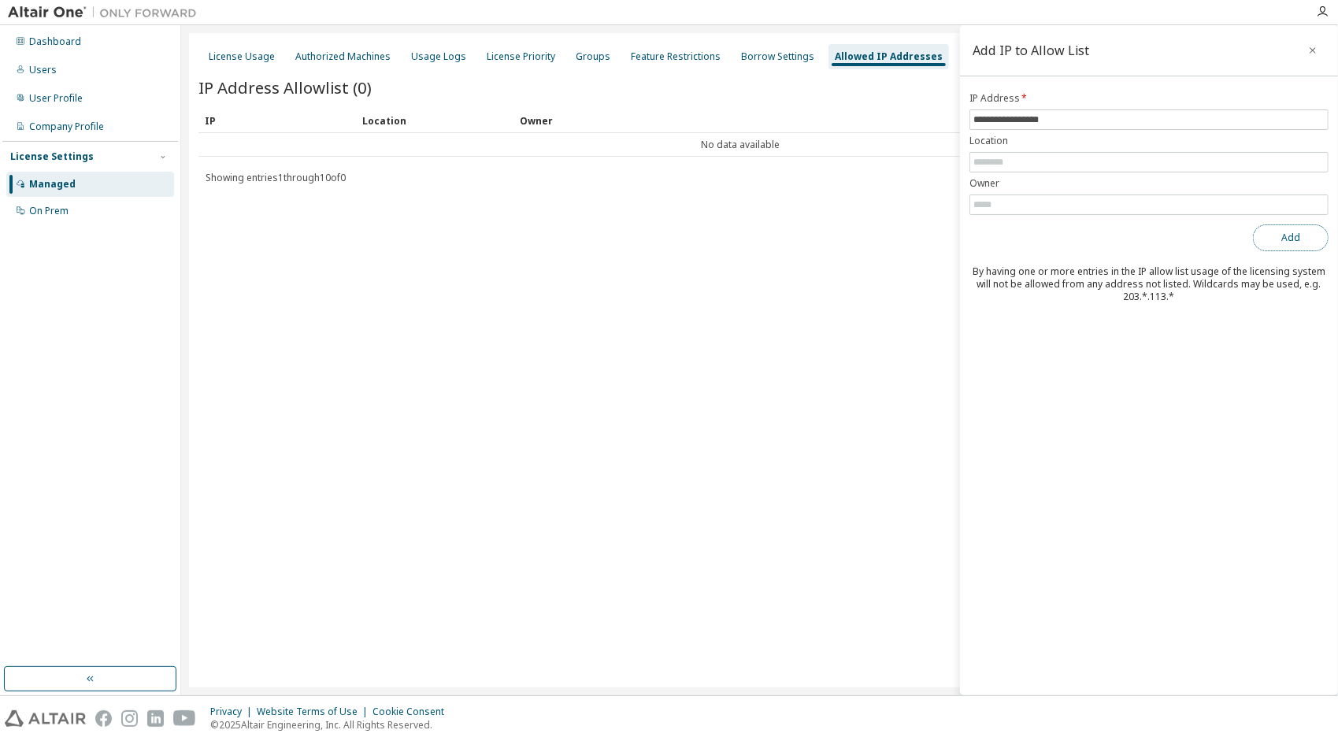
click at [1289, 235] on button "Add" at bounding box center [1291, 237] width 76 height 27
click at [1109, 334] on div "**********" at bounding box center [1149, 360] width 378 height 670
click at [1318, 41] on button "button" at bounding box center [1312, 50] width 25 height 25
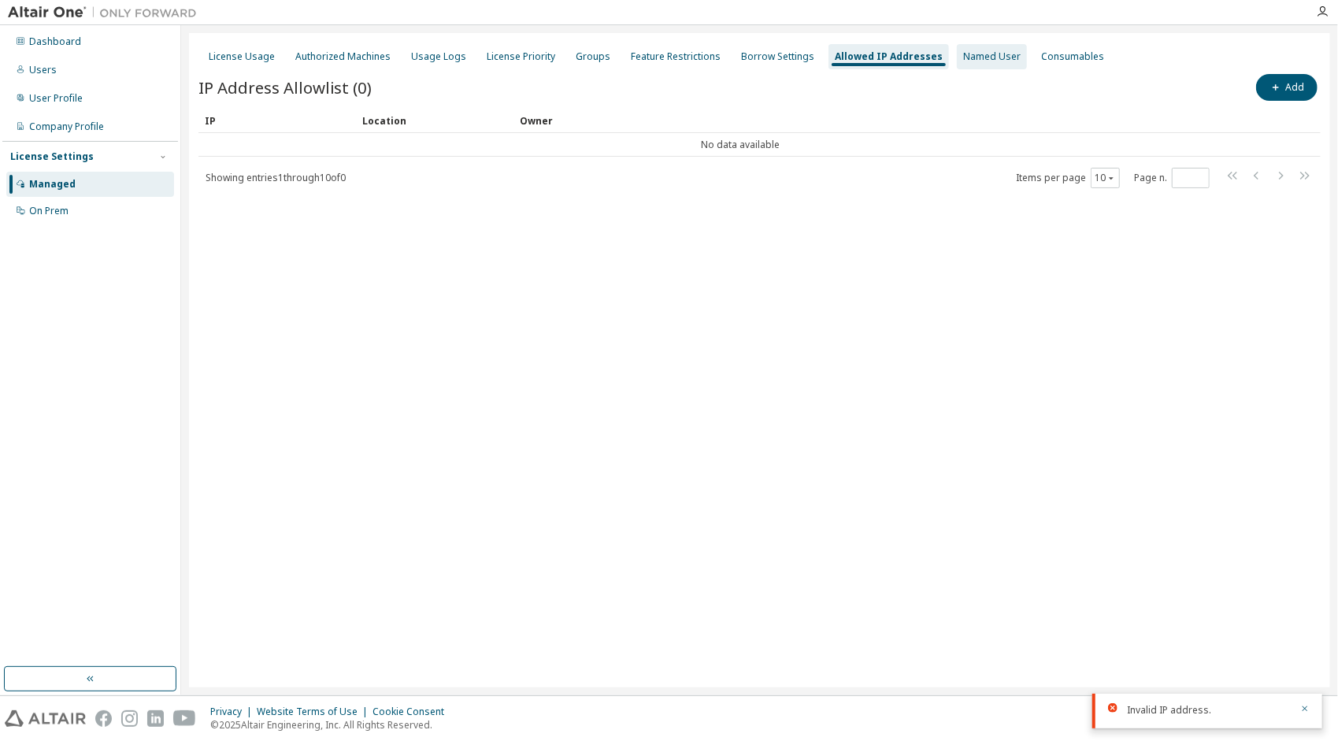
click at [982, 51] on div "Named User" at bounding box center [991, 56] width 57 height 13
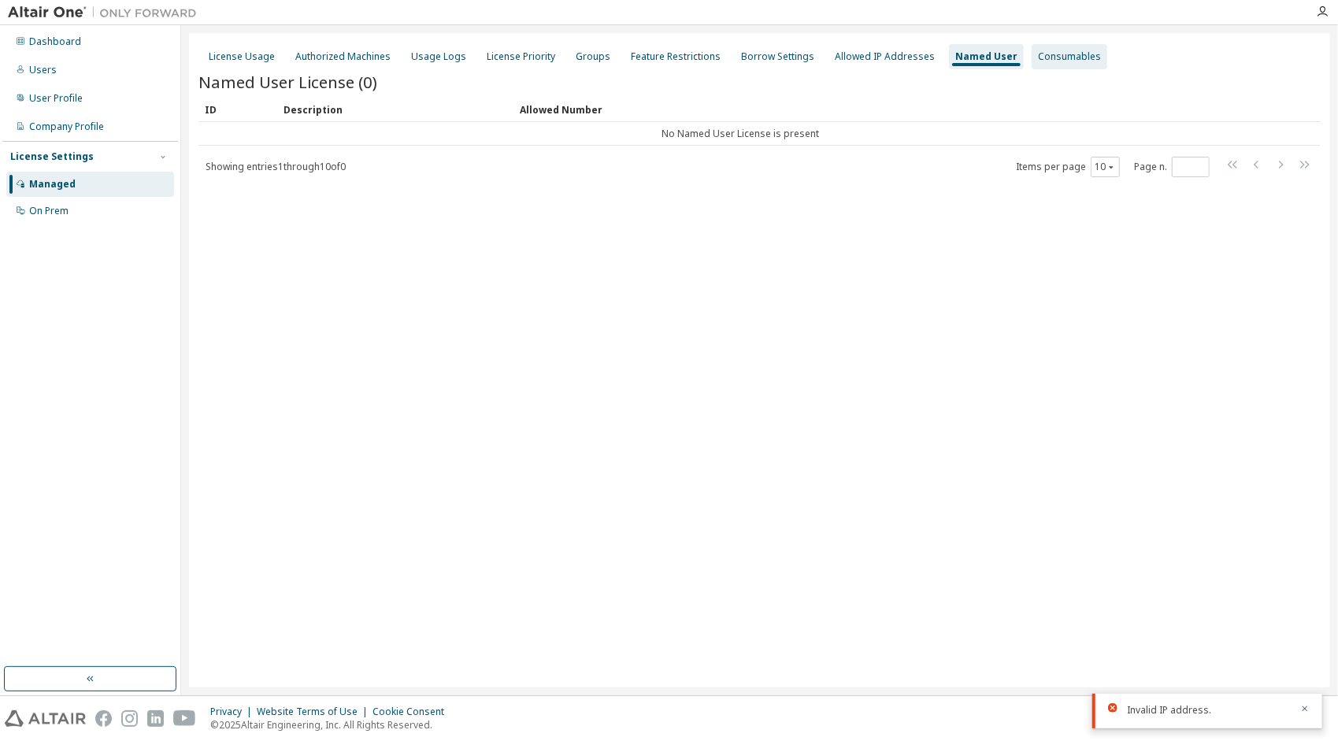
click at [1052, 61] on div "Consumables" at bounding box center [1069, 56] width 63 height 13
